Goal: Task Accomplishment & Management: Manage account settings

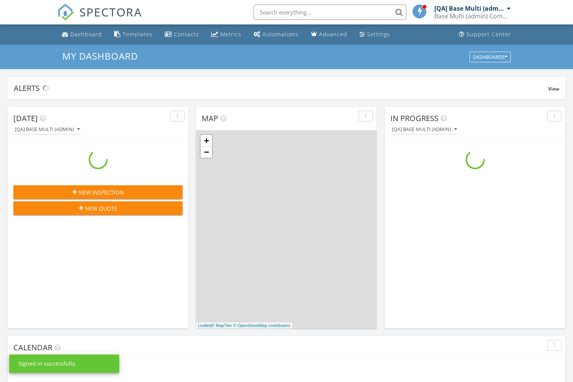
scroll to position [695, 573]
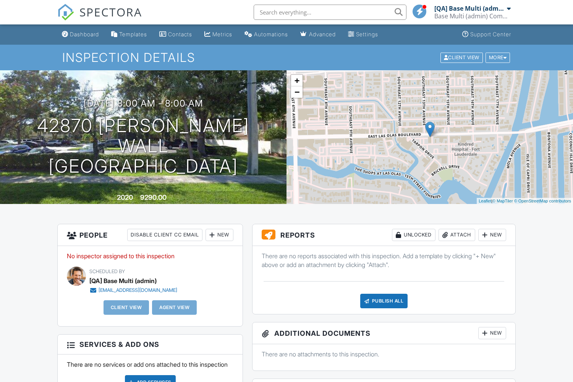
scroll to position [264, 0]
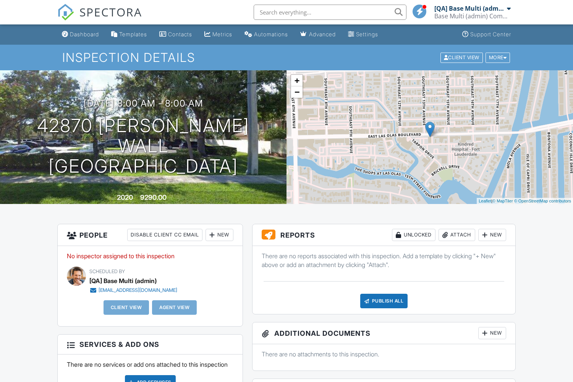
click at [0, 0] on link "Delete" at bounding box center [0, 0] width 0 height 0
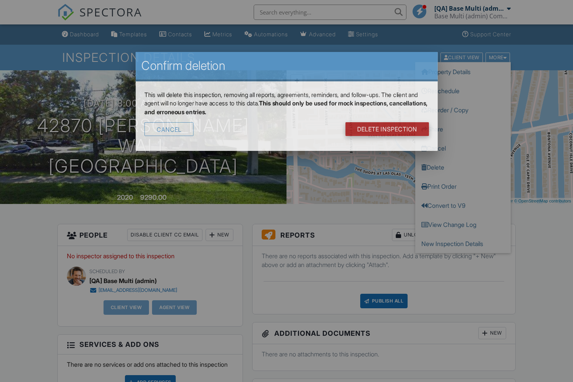
click at [390, 122] on link "DELETE Inspection" at bounding box center [387, 129] width 84 height 14
